Goal: Task Accomplishment & Management: Manage account settings

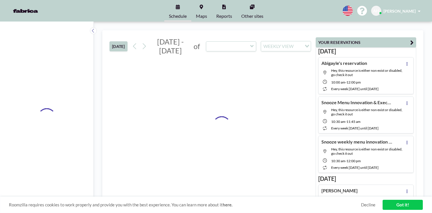
type input "Training Room - BN1st"
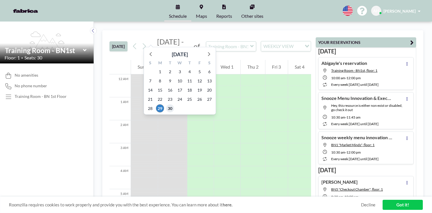
click at [166, 104] on span "30" at bounding box center [170, 108] width 8 height 8
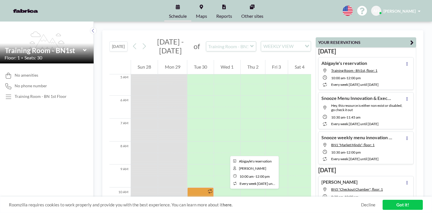
scroll to position [122, 0]
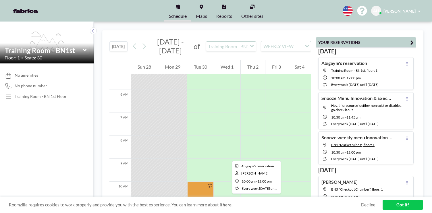
click at [187, 182] on div at bounding box center [200, 205] width 26 height 46
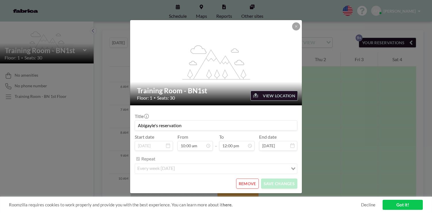
scroll to position [183, 0]
click at [294, 28] on icon at bounding box center [295, 26] width 3 height 3
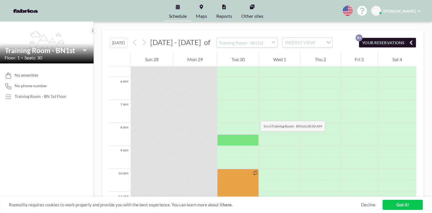
scroll to position [125, 0]
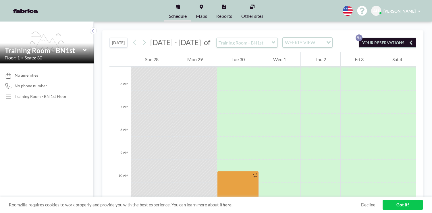
click at [272, 41] on icon at bounding box center [273, 42] width 3 height 2
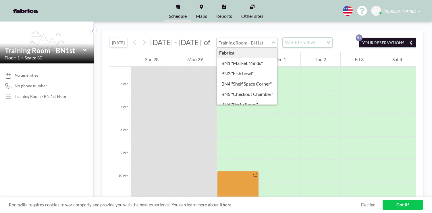
type input "BN1 "Market Minds""
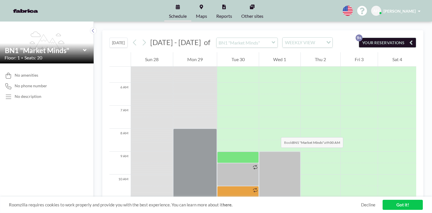
scroll to position [128, 0]
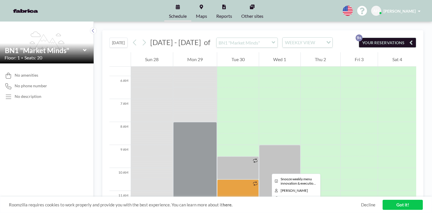
click at [217, 179] on div at bounding box center [238, 196] width 42 height 34
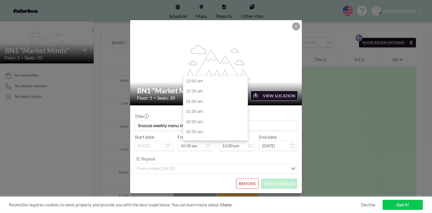
scroll to position [220, 0]
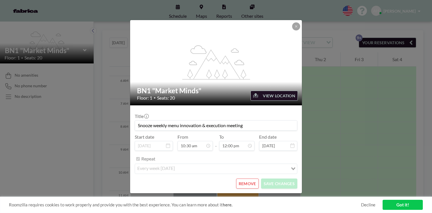
click at [242, 179] on button "REMOVE" at bounding box center [247, 184] width 23 height 10
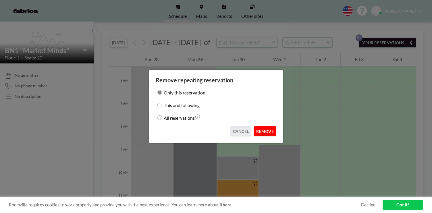
click at [258, 126] on button "REMOVE" at bounding box center [264, 131] width 23 height 10
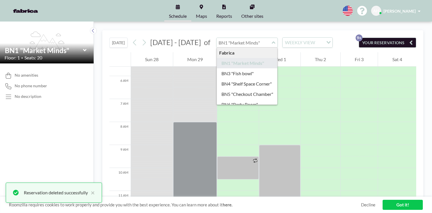
click at [216, 39] on input "text" at bounding box center [243, 42] width 55 height 9
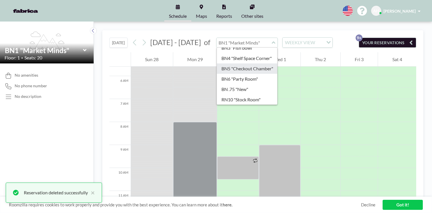
scroll to position [35, 0]
type input "Training Room - BN1st"
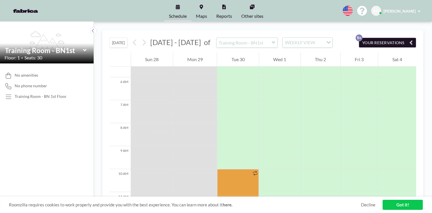
scroll to position [128, 0]
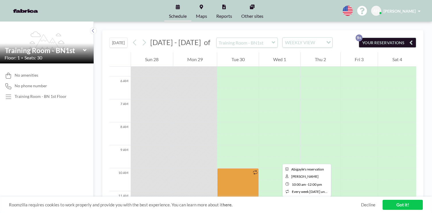
click at [224, 168] on div at bounding box center [238, 191] width 42 height 46
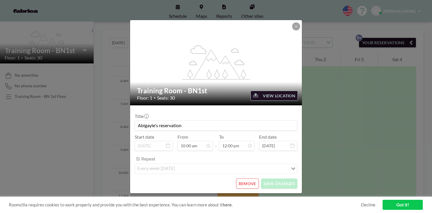
scroll to position [220, 0]
click at [239, 179] on button "REMOVE" at bounding box center [247, 184] width 23 height 10
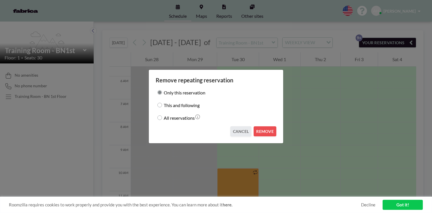
click at [162, 105] on input "This and following" at bounding box center [159, 105] width 5 height 5
radio input "true"
click at [253, 128] on button "REMOVE" at bounding box center [264, 131] width 23 height 10
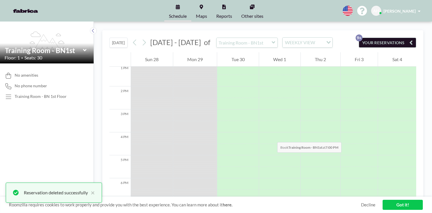
scroll to position [303, 0]
